Goal: Task Accomplishment & Management: Manage account settings

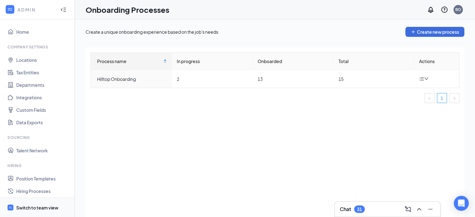
click at [32, 207] on div "Switch to team view" at bounding box center [37, 208] width 42 height 6
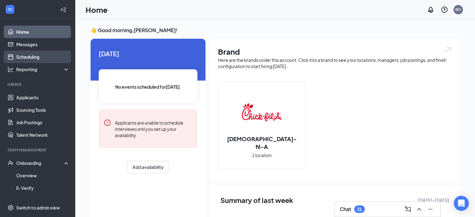
click at [36, 61] on link "Scheduling" at bounding box center [42, 57] width 53 height 12
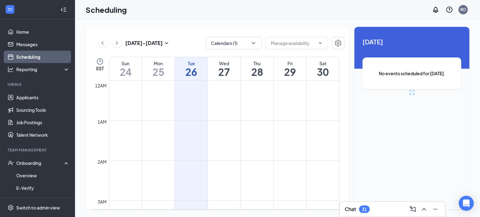
scroll to position [307, 0]
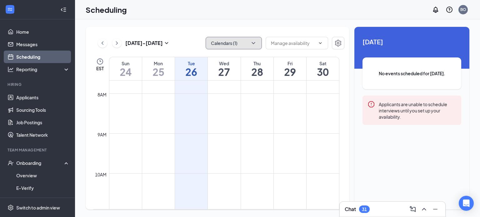
click at [228, 46] on button "Calendars (1)" at bounding box center [234, 43] width 56 height 12
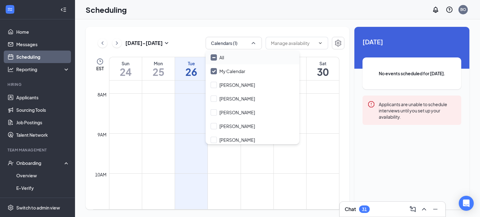
click at [227, 59] on div "All" at bounding box center [253, 58] width 94 height 14
checkbox input "true"
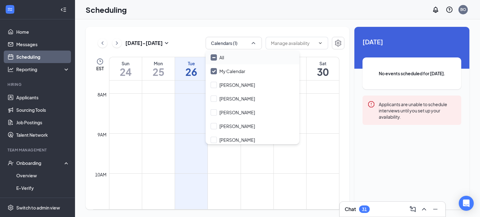
checkbox input "true"
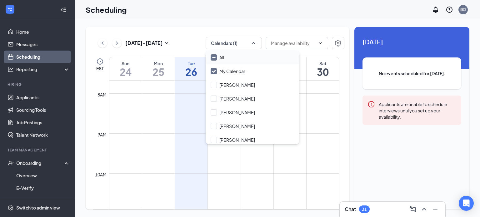
checkbox input "true"
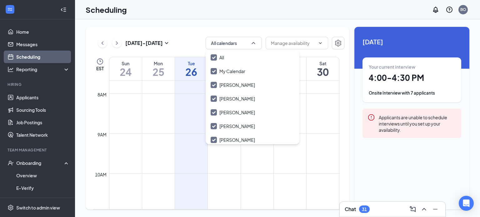
click at [380, 212] on div "Chat 31" at bounding box center [393, 209] width 96 height 10
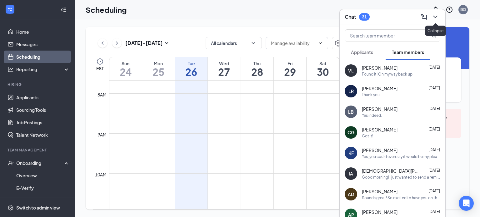
click at [437, 16] on icon "ChevronDown" at bounding box center [434, 16] width 7 height 7
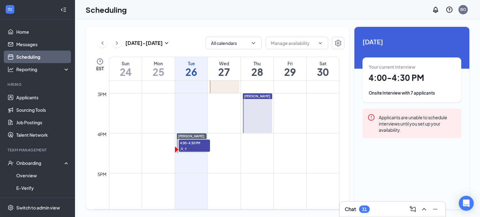
scroll to position [588, 0]
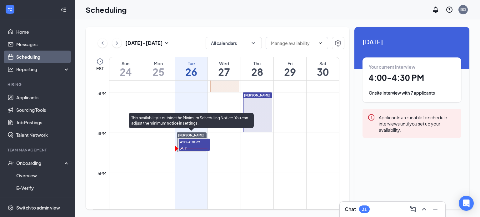
click at [183, 144] on span "4:00-4:30 PM" at bounding box center [194, 142] width 31 height 6
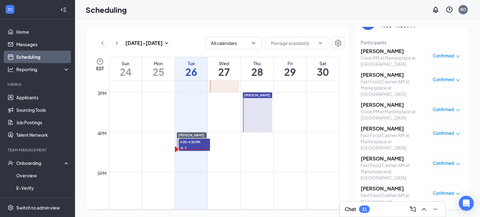
scroll to position [28, 0]
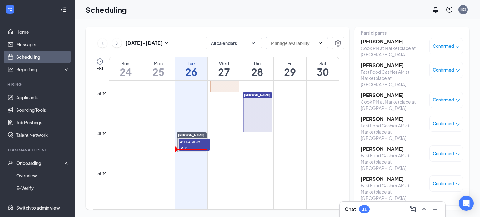
click at [431, 66] on div "Confirmed" at bounding box center [446, 70] width 34 height 16
click at [378, 65] on h3 "[PERSON_NAME]" at bounding box center [394, 65] width 66 height 7
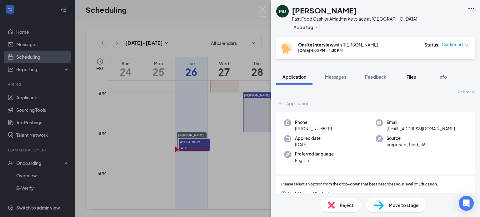
click at [412, 79] on span "Files" at bounding box center [410, 77] width 9 height 6
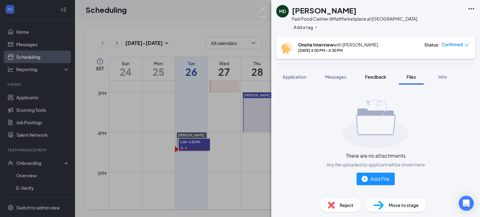
click at [370, 76] on span "Feedback" at bounding box center [375, 77] width 21 height 6
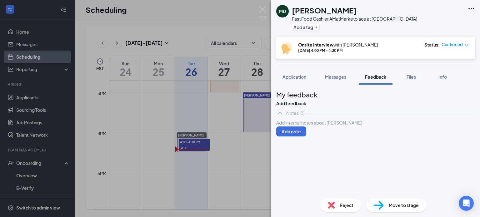
click at [326, 126] on div at bounding box center [375, 123] width 198 height 7
click at [306, 137] on button "Add note" at bounding box center [291, 132] width 30 height 10
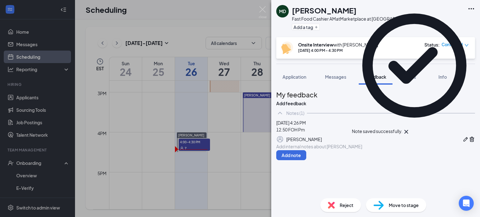
click at [408, 130] on icon "Cross" at bounding box center [406, 132] width 4 height 4
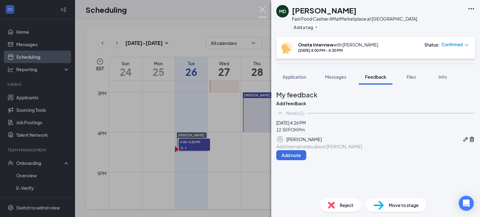
click at [262, 10] on img at bounding box center [263, 12] width 8 height 12
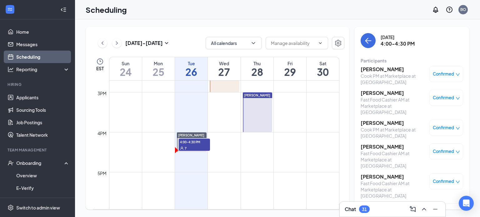
click at [378, 92] on h3 "[PERSON_NAME]" at bounding box center [394, 93] width 66 height 7
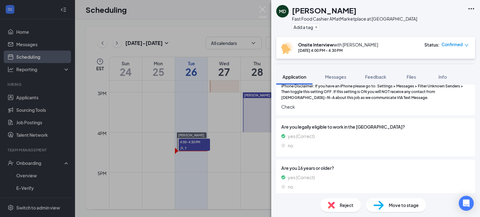
scroll to position [437, 0]
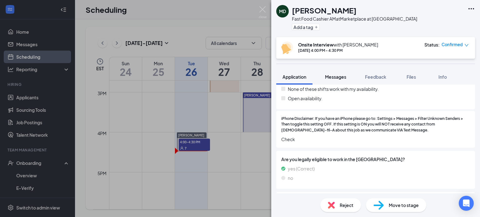
click at [342, 79] on span "Messages" at bounding box center [335, 77] width 21 height 6
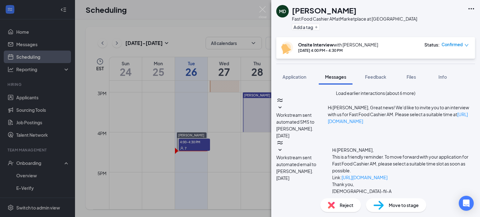
scroll to position [262, 0]
click at [265, 11] on img at bounding box center [263, 12] width 8 height 12
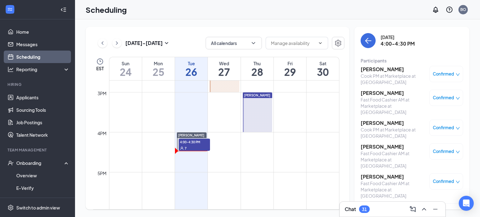
click at [451, 95] on div "Confirmed" at bounding box center [446, 98] width 27 height 6
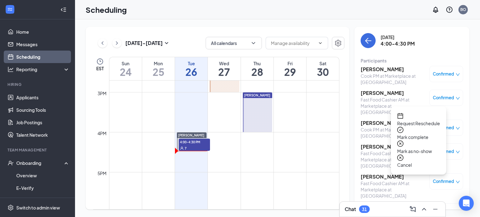
click at [422, 134] on span "Mark complete" at bounding box center [418, 137] width 43 height 7
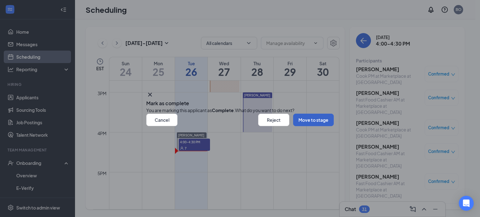
click at [293, 126] on button "Move to stage" at bounding box center [313, 120] width 41 height 12
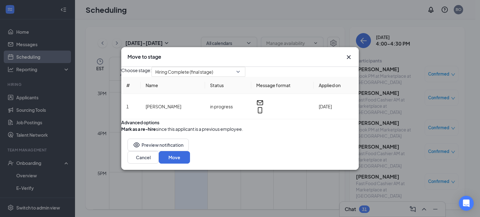
click at [349, 53] on icon "Cross" at bounding box center [348, 56] width 7 height 7
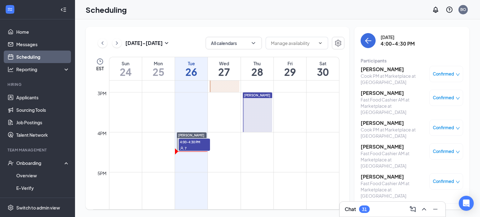
click at [370, 93] on h3 "[PERSON_NAME]" at bounding box center [394, 93] width 66 height 7
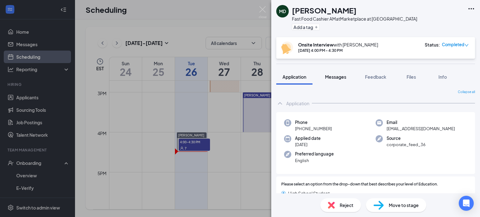
click at [347, 75] on button "Messages" at bounding box center [336, 77] width 34 height 16
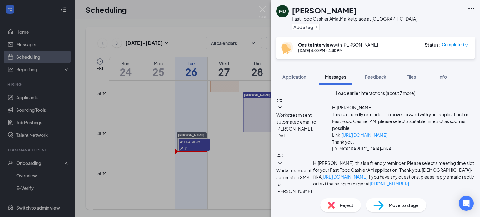
scroll to position [251, 0]
paste textarea "Lorem Ipsumd, Sit amet consect adipisc el sedd eiu tempor inci utlaboree. Dol m…"
drag, startPoint x: 316, startPoint y: 143, endPoint x: 304, endPoint y: 142, distance: 12.5
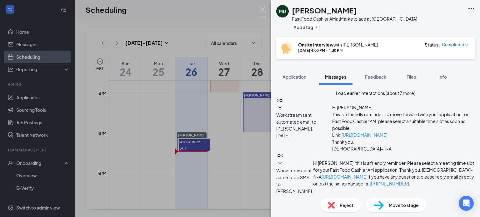
scroll to position [31, 0]
drag, startPoint x: 345, startPoint y: 165, endPoint x: 309, endPoint y: 166, distance: 35.3
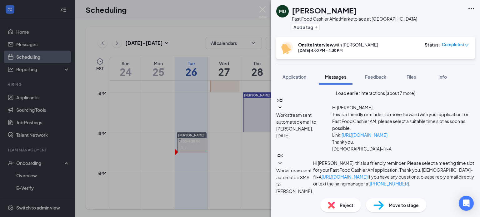
drag, startPoint x: 390, startPoint y: 154, endPoint x: 371, endPoint y: 156, distance: 19.5
type textarea "Lorem Ipsu, Dol sita consect adipisc el sedd eiu tempor inci utlaboree. Dol mag…"
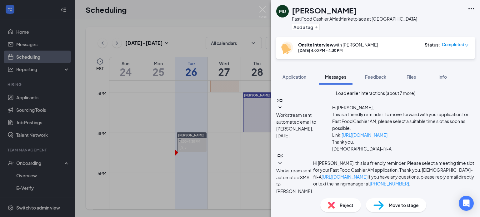
checkbox input "true"
click at [264, 11] on img at bounding box center [263, 12] width 8 height 12
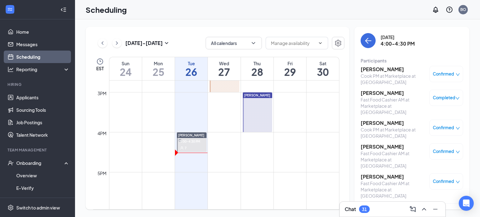
click at [439, 102] on div "Completed" at bounding box center [446, 98] width 34 height 16
click at [384, 93] on h3 "[PERSON_NAME]" at bounding box center [394, 93] width 66 height 7
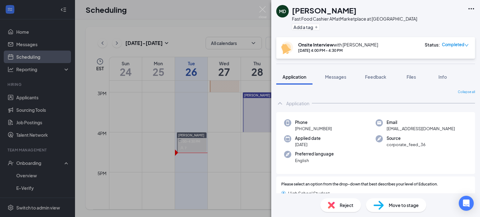
click at [399, 208] on span "Move to stage" at bounding box center [404, 205] width 30 height 7
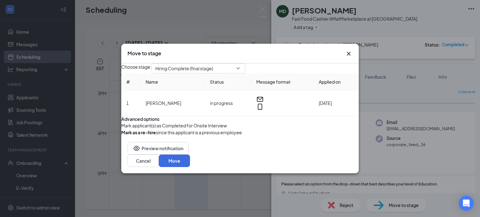
click at [121, 129] on button "button" at bounding box center [121, 125] width 0 height 7
click at [190, 167] on button "Move" at bounding box center [174, 161] width 31 height 12
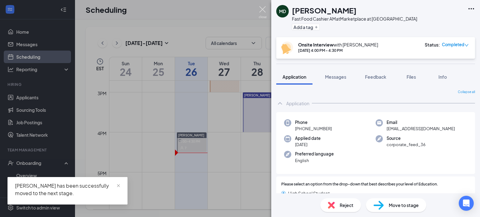
click at [261, 7] on img at bounding box center [263, 12] width 8 height 12
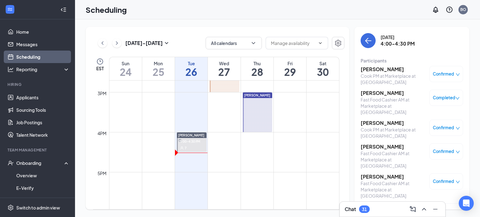
click at [434, 77] on div "Confirmed" at bounding box center [446, 74] width 34 height 16
click at [451, 71] on div "Confirmed" at bounding box center [446, 74] width 27 height 6
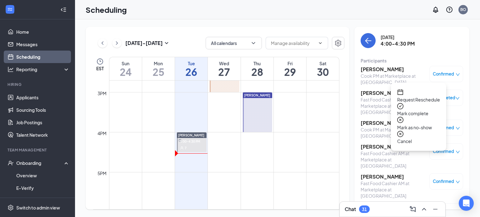
click at [427, 110] on span "Mark complete" at bounding box center [418, 113] width 43 height 7
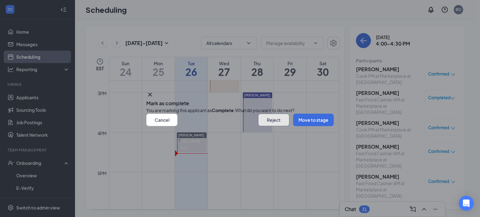
click at [258, 126] on button "Reject" at bounding box center [273, 120] width 31 height 12
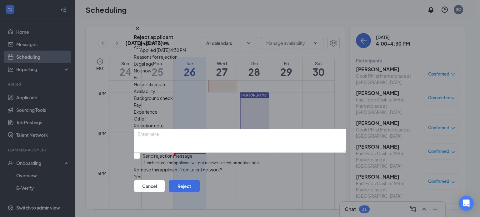
click at [142, 153] on input "Send rejection message If unchecked, the applicant will not receive a rejection…" at bounding box center [197, 159] width 126 height 13
checkbox input "true"
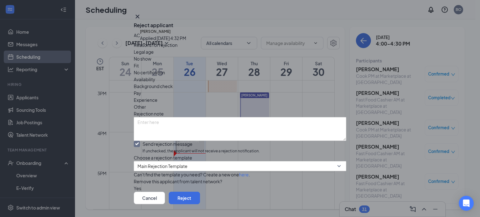
click at [151, 62] on span "No show" at bounding box center [142, 58] width 17 height 7
click at [200, 192] on button "Reject" at bounding box center [184, 198] width 31 height 12
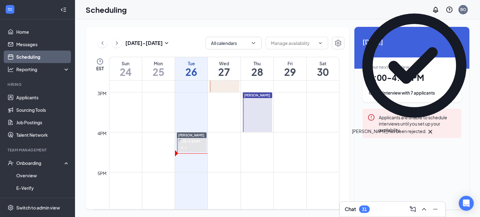
click at [198, 143] on span "4:00-4:30 PM" at bounding box center [190, 141] width 22 height 6
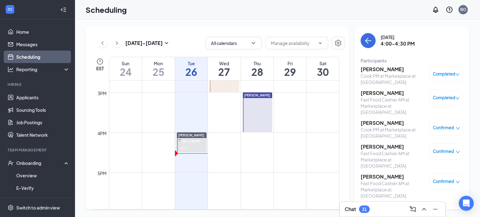
click at [440, 125] on span "Confirmed" at bounding box center [443, 128] width 21 height 6
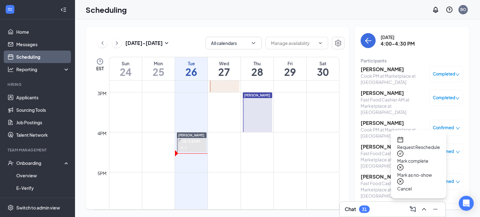
click at [430, 157] on span "Mark complete" at bounding box center [418, 160] width 43 height 7
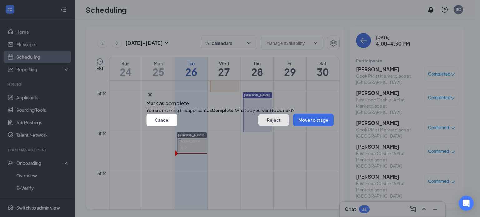
click at [266, 126] on button "Reject" at bounding box center [273, 120] width 31 height 12
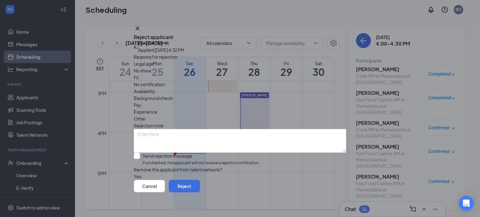
click at [151, 74] on span "No show" at bounding box center [142, 70] width 17 height 7
click at [139, 146] on div "[PERSON_NAME] [PERSON_NAME] Applied [DATE] 4:32 PM Reasons for rejection Legal …" at bounding box center [240, 110] width 212 height 139
click at [144, 153] on input "Send rejection message If unchecked, the applicant will not receive a rejection…" at bounding box center [197, 159] width 126 height 13
checkbox input "true"
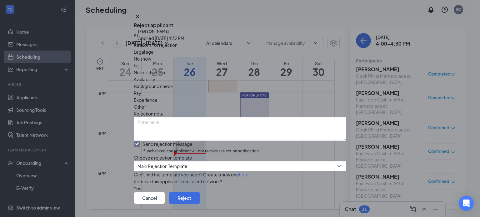
scroll to position [48, 0]
click at [200, 192] on button "Reject" at bounding box center [184, 198] width 31 height 12
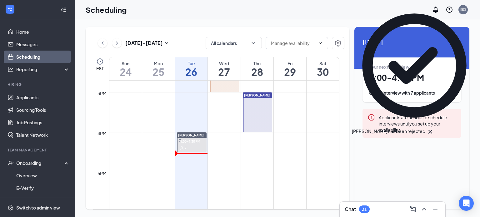
click at [189, 142] on span "4:00-4:30 PM" at bounding box center [190, 141] width 22 height 6
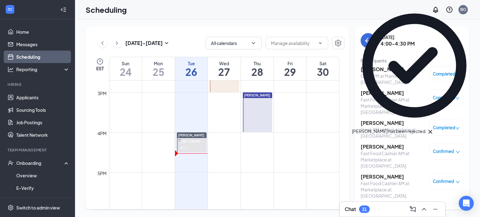
click at [441, 150] on div "Confirmed" at bounding box center [446, 151] width 34 height 16
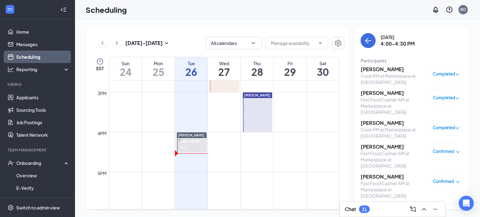
click at [441, 148] on span "Confirmed" at bounding box center [443, 151] width 21 height 6
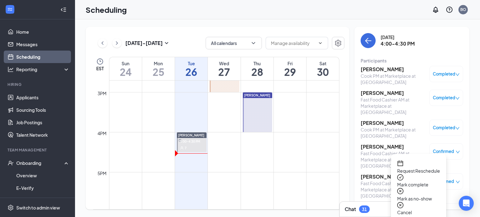
click at [431, 181] on span "Mark complete" at bounding box center [418, 184] width 43 height 7
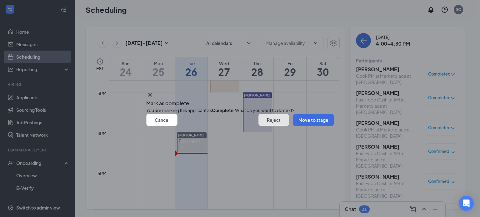
click at [267, 126] on button "Reject" at bounding box center [273, 120] width 31 height 12
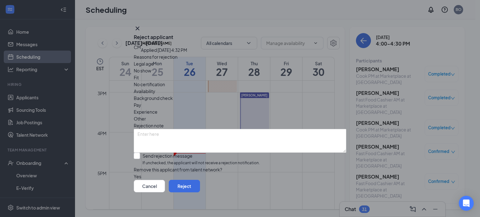
click at [151, 74] on span "No show" at bounding box center [142, 70] width 17 height 7
click at [142, 153] on input "Send rejection message If unchecked, the applicant will not receive a rejection…" at bounding box center [197, 159] width 126 height 13
checkbox input "true"
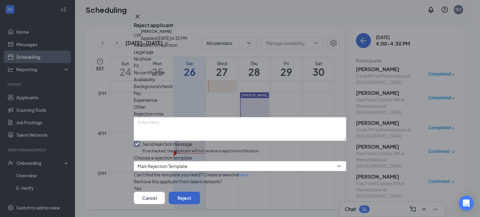
click at [200, 192] on button "Reject" at bounding box center [184, 198] width 31 height 12
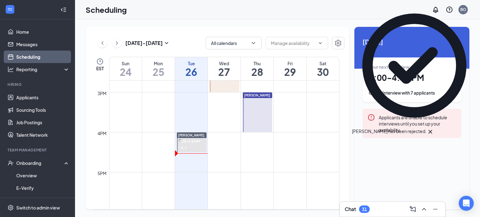
click at [191, 144] on span "4:00-4:30 PM" at bounding box center [190, 141] width 22 height 6
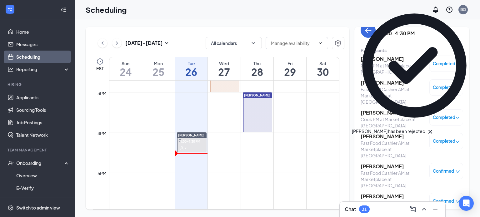
scroll to position [28, 0]
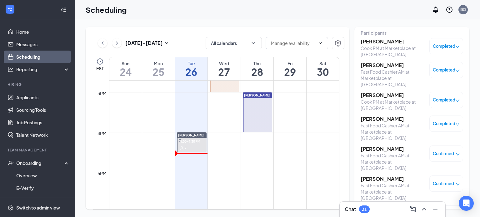
click at [435, 151] on span "Confirmed" at bounding box center [443, 154] width 21 height 6
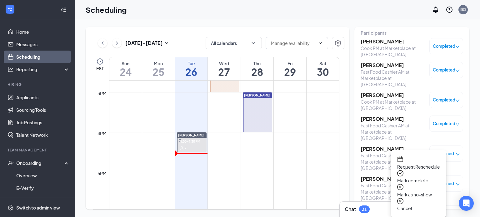
click at [434, 177] on span "Mark complete" at bounding box center [418, 180] width 43 height 7
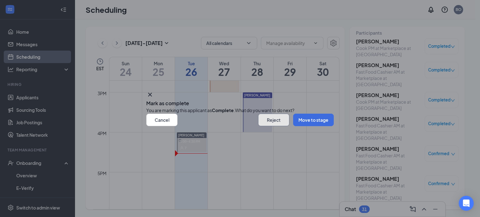
click at [262, 126] on button "Reject" at bounding box center [273, 120] width 31 height 12
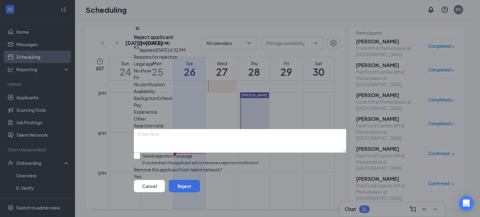
click at [151, 74] on span "No show" at bounding box center [142, 70] width 17 height 7
click at [140, 147] on div "KS [PERSON_NAME] Applied [DATE] 4:32 PM Reasons for rejection Legal age No show…" at bounding box center [240, 110] width 212 height 139
click at [143, 153] on input "Send rejection message If unchecked, the applicant will not receive a rejection…" at bounding box center [197, 159] width 126 height 13
checkbox input "true"
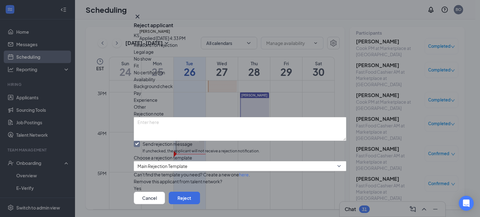
scroll to position [48, 0]
click at [200, 192] on button "Reject" at bounding box center [184, 198] width 31 height 12
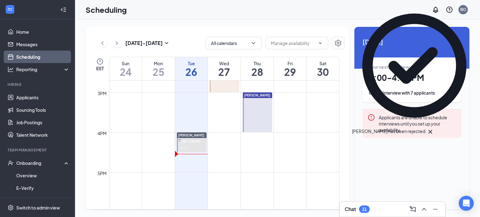
click at [200, 140] on span "4:00-4:30 PM" at bounding box center [190, 141] width 22 height 6
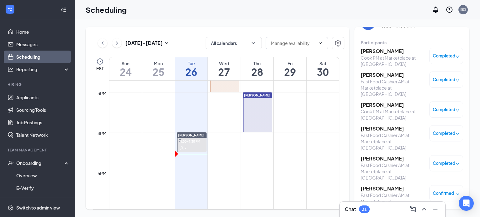
scroll to position [28, 0]
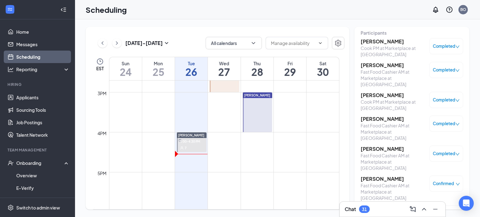
click at [442, 181] on span "Confirmed" at bounding box center [443, 184] width 21 height 6
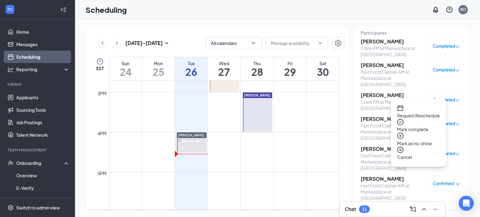
click at [424, 126] on span "Mark complete" at bounding box center [418, 129] width 43 height 7
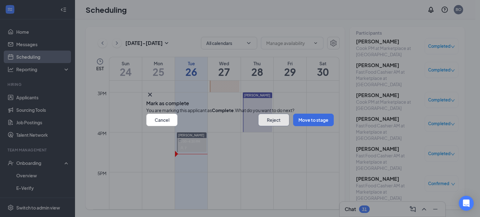
click at [258, 126] on button "Reject" at bounding box center [273, 120] width 31 height 12
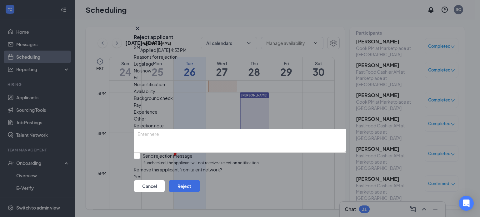
click at [151, 74] on span "No show" at bounding box center [142, 70] width 17 height 7
click at [157, 153] on input "Send rejection message If unchecked, the applicant will not receive a rejection…" at bounding box center [197, 159] width 126 height 13
checkbox input "true"
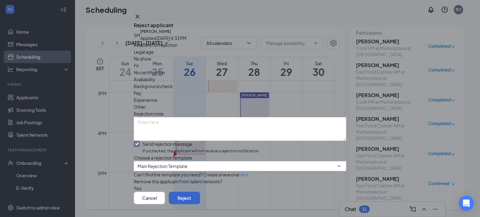
click at [200, 192] on button "Reject" at bounding box center [184, 198] width 31 height 12
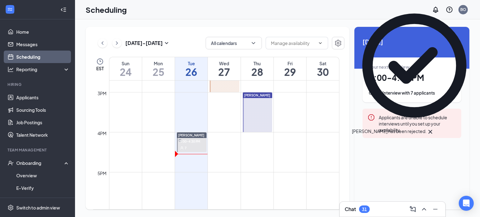
click at [197, 140] on span "4:00-4:30 PM" at bounding box center [190, 141] width 22 height 6
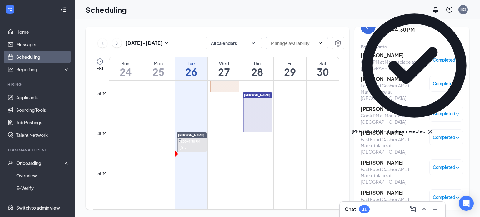
scroll to position [28, 0]
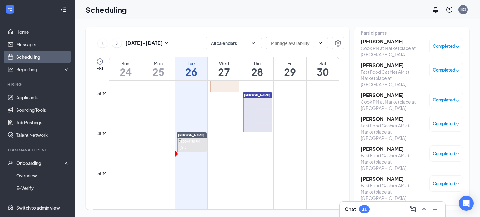
click at [440, 211] on span "Confirmed" at bounding box center [443, 214] width 21 height 6
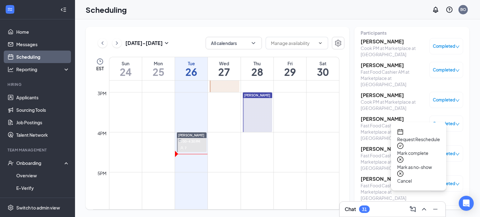
click at [420, 150] on span "Mark complete" at bounding box center [418, 153] width 43 height 7
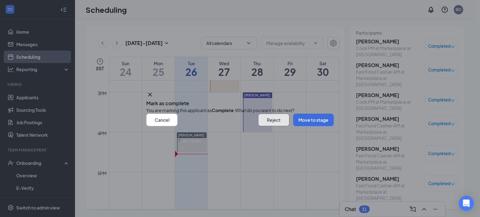
click at [258, 126] on button "Reject" at bounding box center [273, 120] width 31 height 12
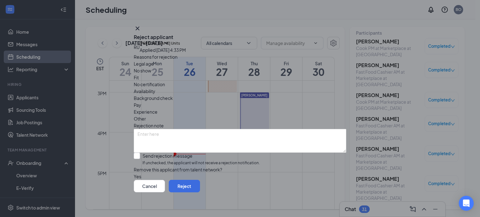
click at [151, 74] on span "No show" at bounding box center [142, 70] width 17 height 7
click at [159, 153] on input "Send rejection message If unchecked, the applicant will not receive a rejection…" at bounding box center [197, 159] width 126 height 13
checkbox input "true"
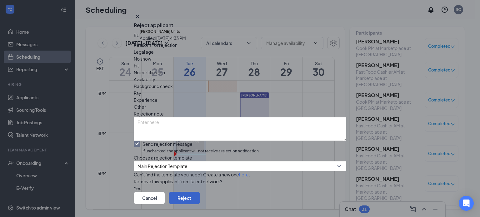
click at [200, 192] on button "Reject" at bounding box center [184, 198] width 31 height 12
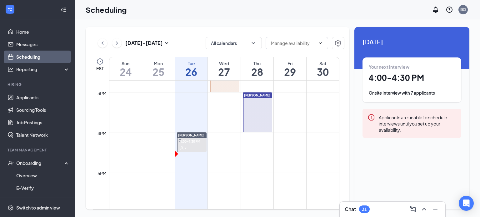
click at [386, 207] on div "Chat 31" at bounding box center [393, 209] width 96 height 10
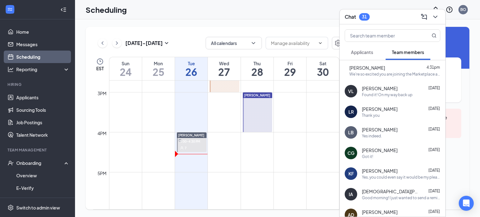
click at [371, 76] on div "We're so excited you are joining the Marketplace at Hilltop [DEMOGRAPHIC_DATA]-…" at bounding box center [394, 74] width 91 height 5
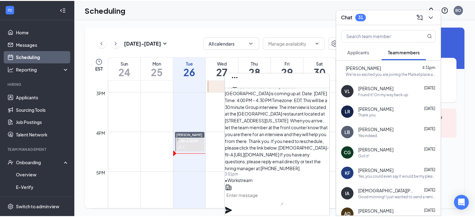
scroll to position [-406, 0]
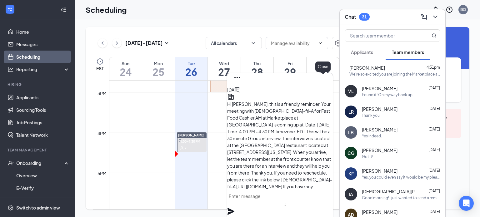
click at [239, 95] on icon "Cross" at bounding box center [237, 97] width 4 height 4
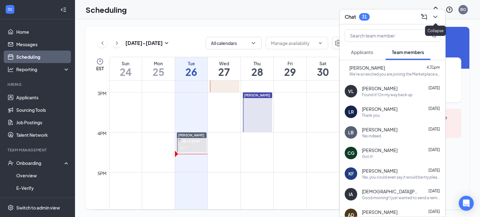
click at [438, 17] on icon "ChevronDown" at bounding box center [434, 16] width 7 height 7
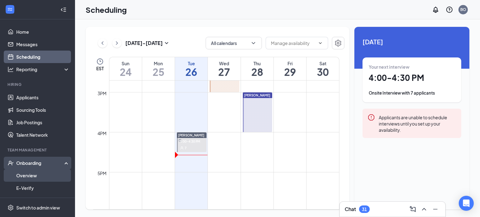
click at [30, 174] on link "Overview" at bounding box center [42, 175] width 53 height 12
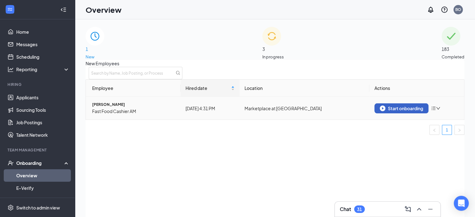
click at [403, 111] on div "Start onboarding" at bounding box center [401, 109] width 43 height 6
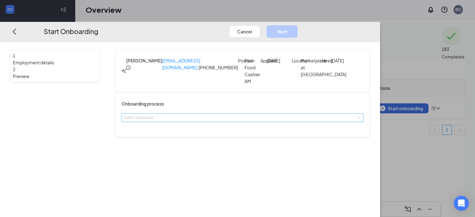
click at [216, 121] on div "Select a process" at bounding box center [241, 118] width 234 height 6
click at [199, 145] on div "1 Employment details 2 Preview MD [PERSON_NAME] [EMAIL_ADDRESS][DOMAIN_NAME] · …" at bounding box center [190, 130] width 380 height 176
click at [199, 121] on div "Select a process" at bounding box center [241, 118] width 234 height 6
click at [194, 137] on li "Hilltop Onboarding" at bounding box center [201, 139] width 102 height 10
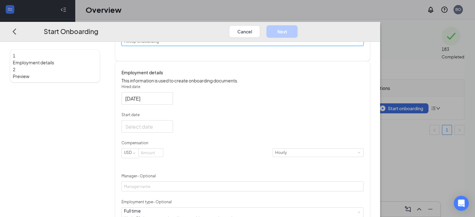
scroll to position [87, 0]
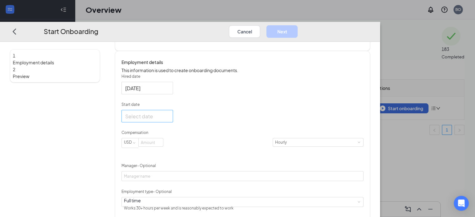
click at [169, 120] on div at bounding box center [147, 116] width 44 height 8
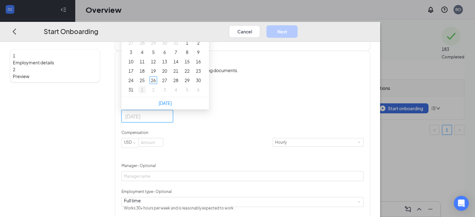
type input "[DATE]"
click at [146, 93] on div "1" at bounding box center [141, 89] width 7 height 7
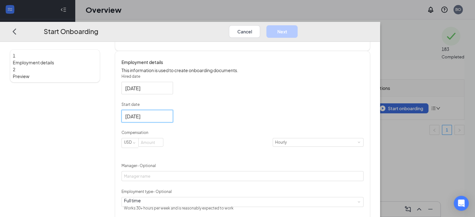
scroll to position [118, 0]
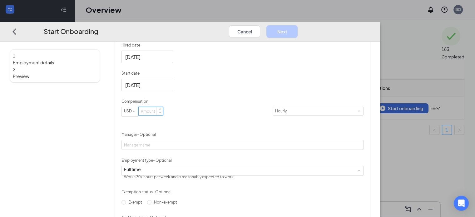
click at [163, 115] on input at bounding box center [151, 111] width 24 height 8
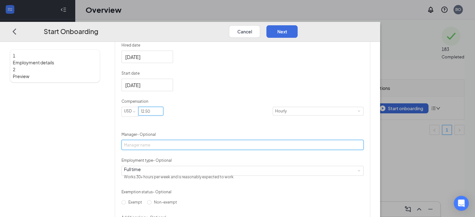
type input "12.5"
click at [232, 150] on input "Manager - Optional" at bounding box center [243, 145] width 242 height 10
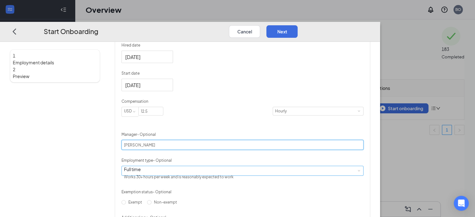
type input "[PERSON_NAME]"
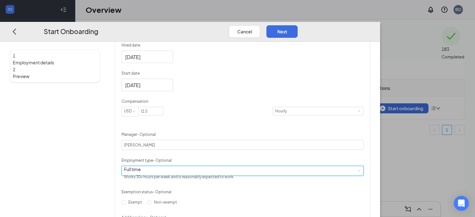
click at [224, 175] on div "Full time Works 30+ hours per week and is reasonably expected to work" at bounding box center [242, 170] width 237 height 9
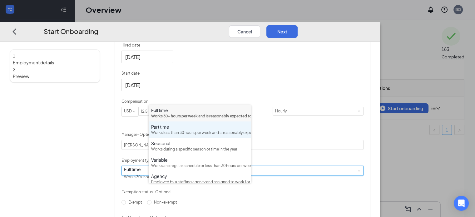
click at [219, 136] on div "Works less than 30 hours per week and is reasonably expected to work" at bounding box center [199, 133] width 97 height 6
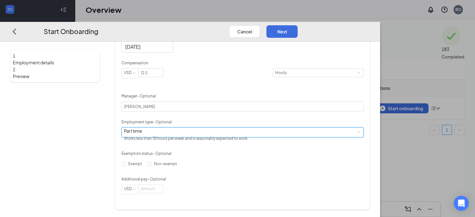
scroll to position [178, 0]
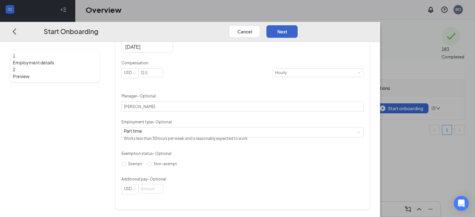
click at [298, 25] on button "Next" at bounding box center [282, 31] width 31 height 12
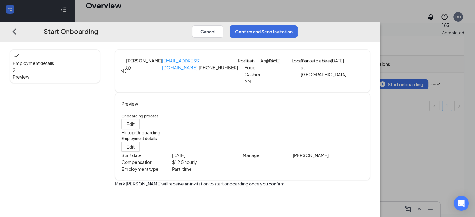
scroll to position [28, 0]
click at [298, 25] on button "Confirm and Send Invitation" at bounding box center [264, 31] width 68 height 12
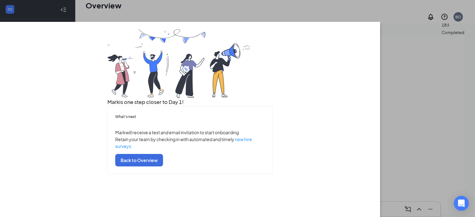
scroll to position [37, 0]
click at [163, 166] on button "Back to Overview" at bounding box center [139, 160] width 48 height 12
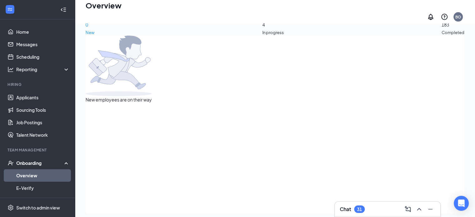
scroll to position [0, 0]
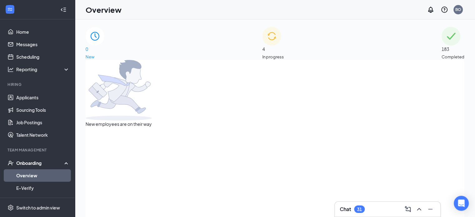
click at [284, 52] on div "4 In progress" at bounding box center [273, 43] width 22 height 33
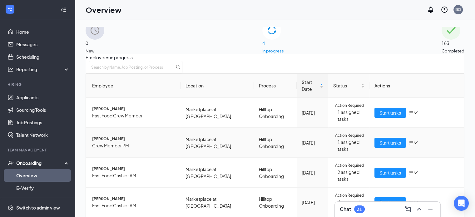
scroll to position [57, 0]
click at [382, 199] on span "Start tasks" at bounding box center [391, 202] width 22 height 7
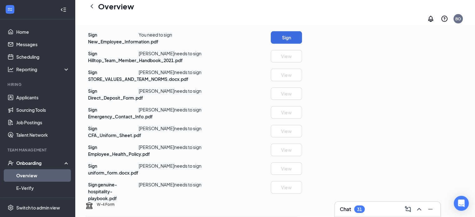
scroll to position [94, 0]
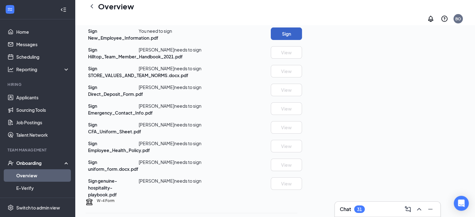
click at [302, 40] on button "Sign" at bounding box center [286, 33] width 31 height 12
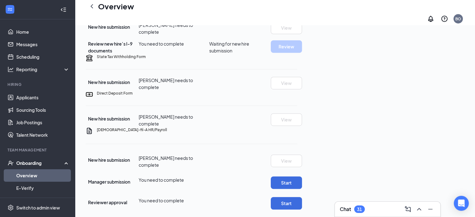
scroll to position [430, 0]
click at [302, 177] on button "Start" at bounding box center [286, 183] width 31 height 12
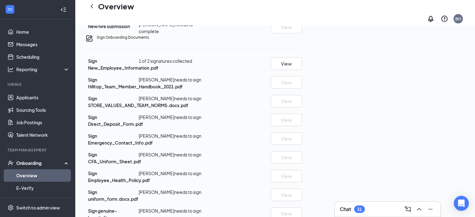
scroll to position [55, 0]
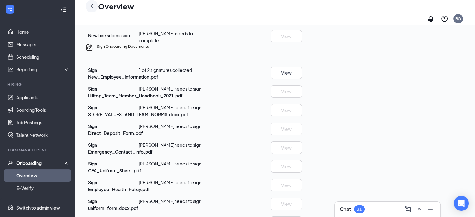
click at [90, 10] on icon "ChevronLeft" at bounding box center [91, 5] width 7 height 7
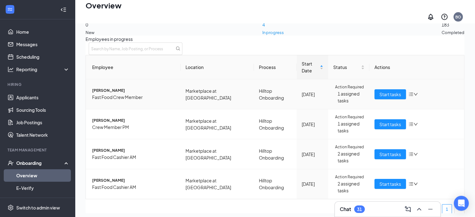
scroll to position [31, 0]
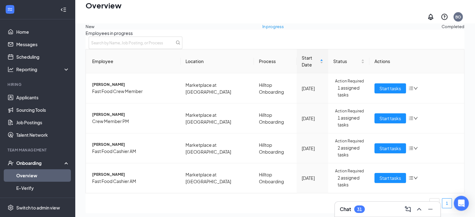
click at [366, 212] on div "Chat 31" at bounding box center [388, 209] width 96 height 10
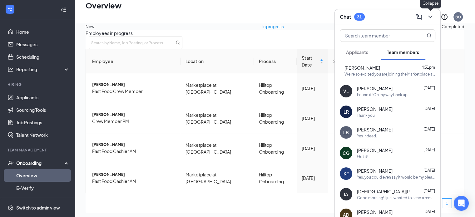
click at [430, 17] on icon "ChevronDown" at bounding box center [430, 17] width 4 height 2
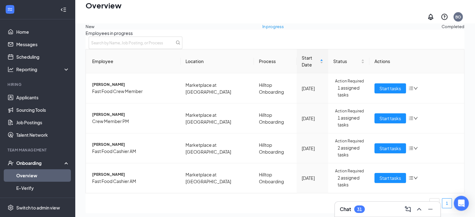
scroll to position [0, 0]
